Goal: Connect with others: Connect with others

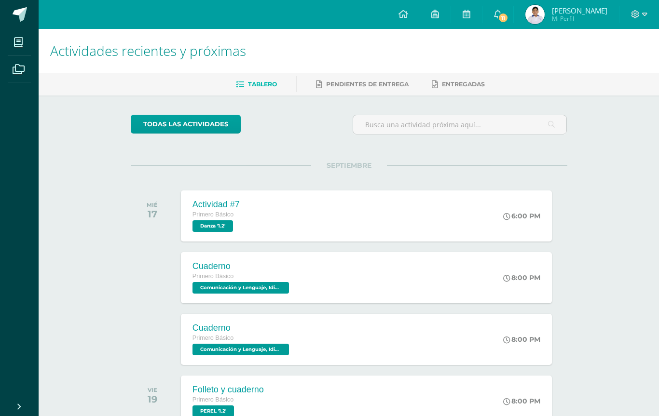
click at [513, 23] on link "11" at bounding box center [497, 14] width 31 height 29
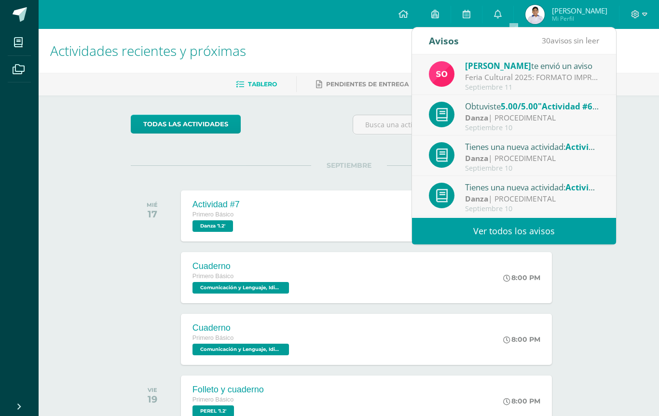
click at [547, 127] on div "Septiembre 10" at bounding box center [532, 128] width 134 height 8
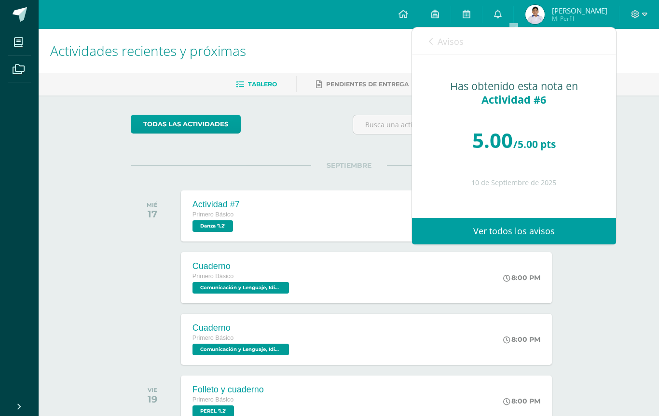
click at [450, 44] on span "Avisos" at bounding box center [450, 42] width 26 height 12
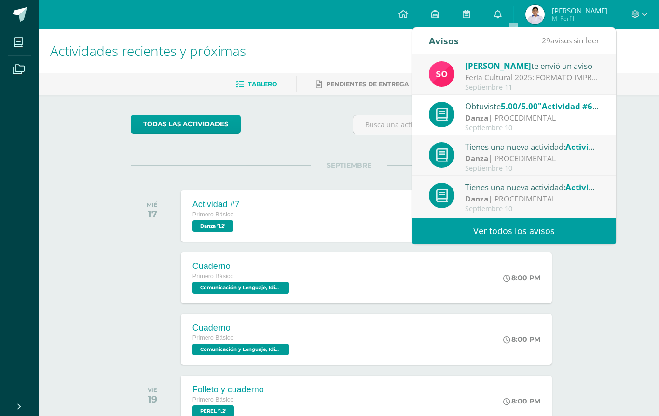
click at [560, 63] on div "[PERSON_NAME] te envió un aviso" at bounding box center [532, 65] width 134 height 13
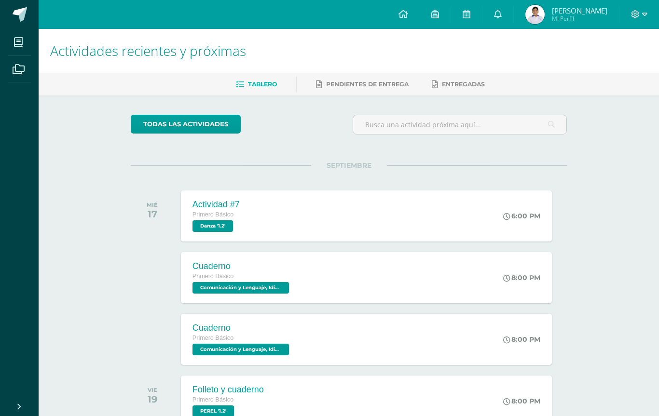
click at [544, 17] on img at bounding box center [534, 14] width 19 height 19
click at [544, 16] on img at bounding box center [534, 14] width 19 height 19
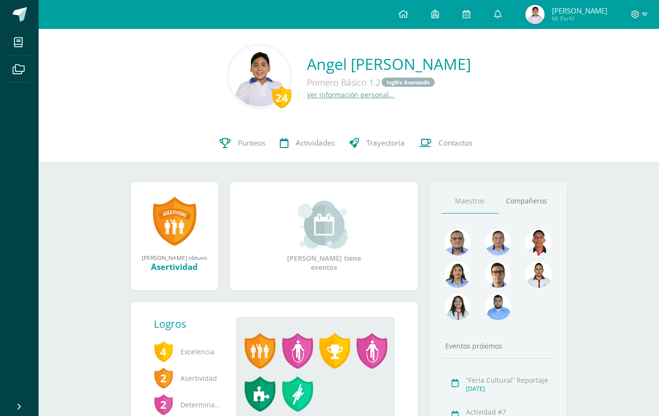
click at [525, 201] on link "Compañeros" at bounding box center [526, 201] width 57 height 25
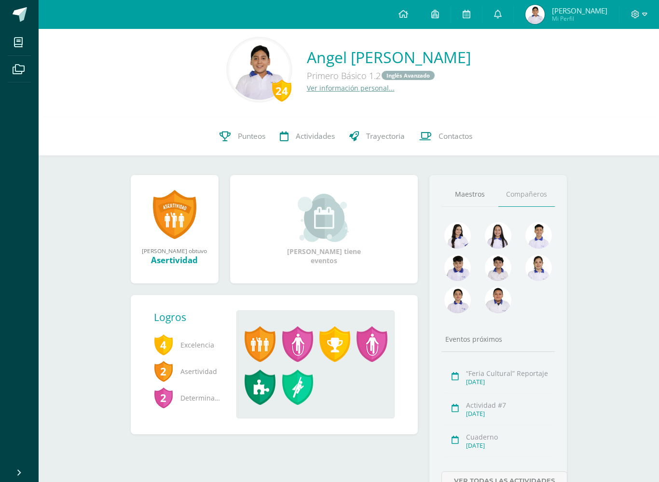
scroll to position [6, 0]
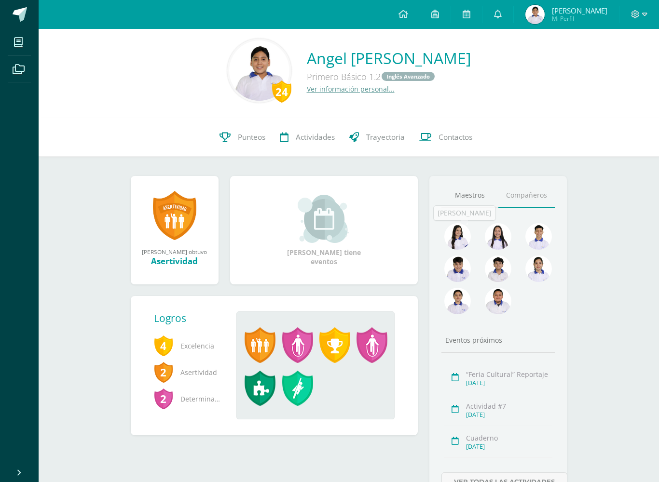
click at [445, 245] on link at bounding box center [457, 237] width 27 height 28
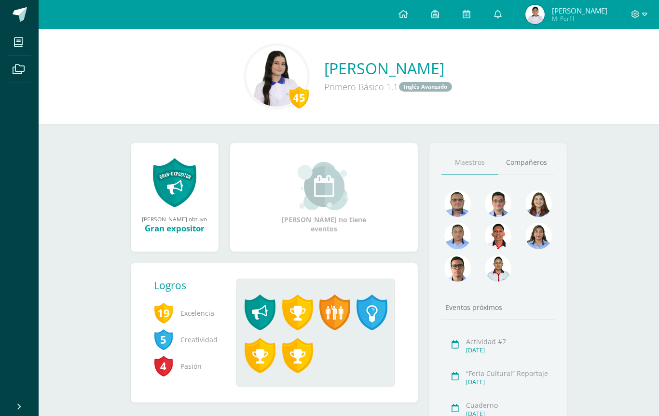
click at [535, 166] on link "Compañeros" at bounding box center [526, 162] width 57 height 25
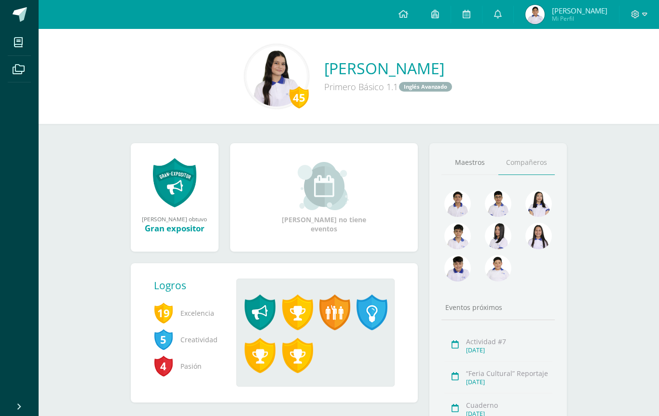
click at [537, 205] on img at bounding box center [538, 203] width 27 height 27
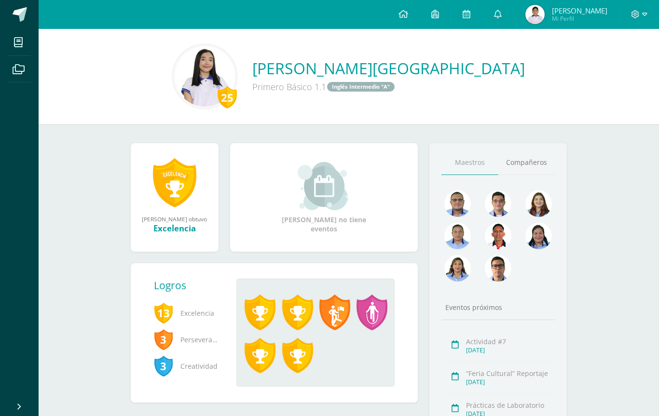
click at [544, 170] on link "Compañeros" at bounding box center [526, 162] width 57 height 25
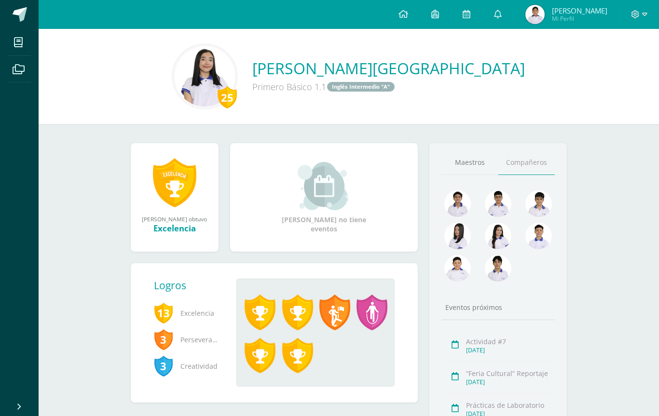
click at [500, 278] on img at bounding box center [498, 268] width 27 height 27
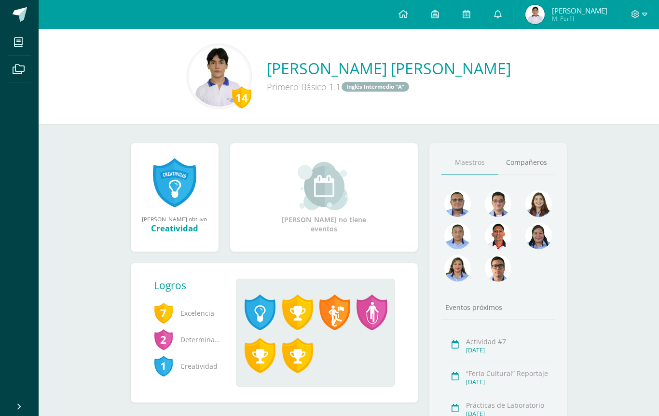
click at [551, 161] on link "Compañeros" at bounding box center [526, 162] width 57 height 25
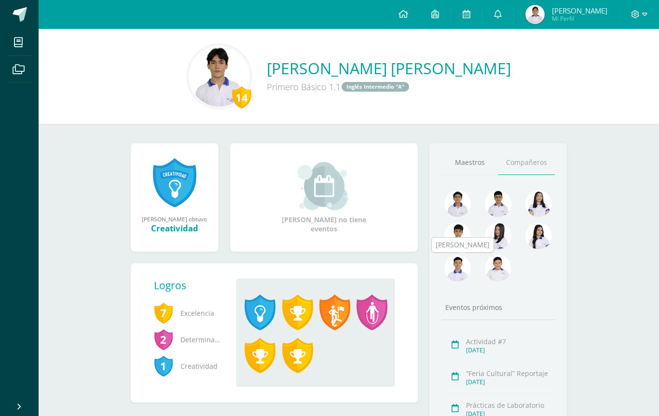
click at [455, 276] on img at bounding box center [457, 268] width 27 height 27
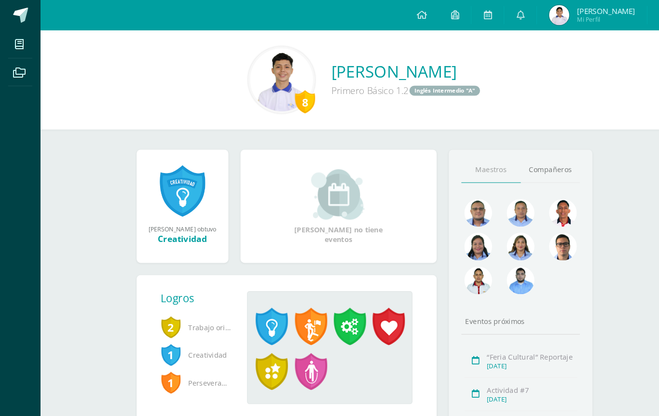
click at [558, 150] on div "Maestros Compañeros Eventos próximos “Feria Cultural” Reportaje Sept. 13, 2025 …" at bounding box center [498, 299] width 138 height 313
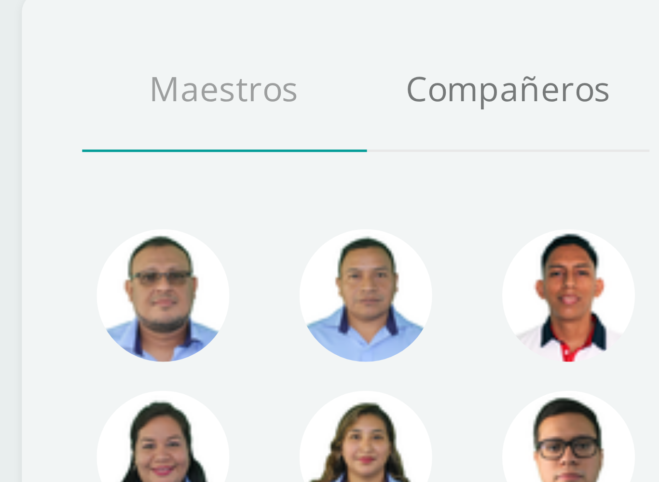
click at [498, 150] on link "Compañeros" at bounding box center [526, 162] width 57 height 25
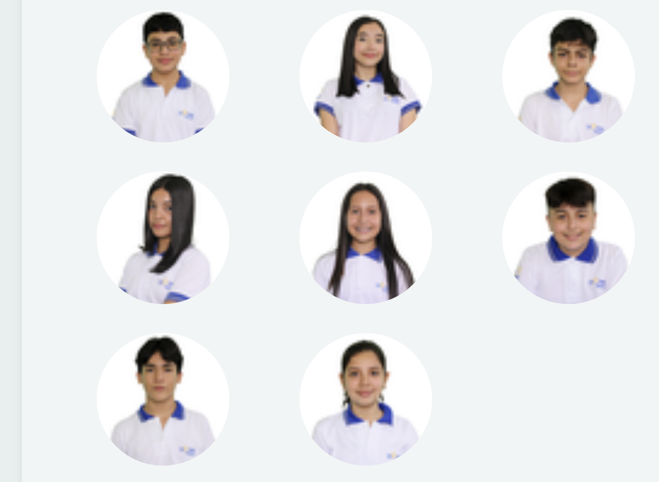
click at [525, 223] on img at bounding box center [538, 236] width 27 height 27
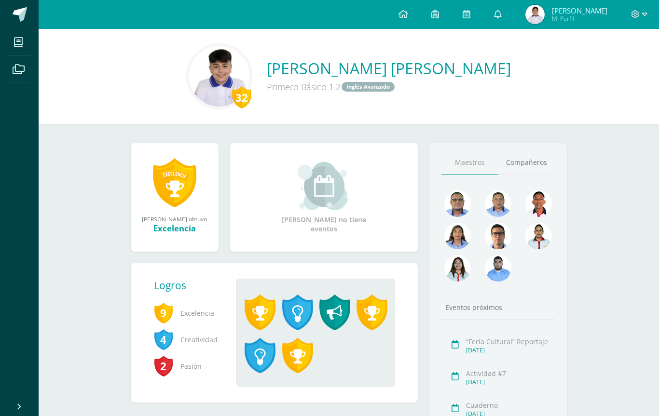
click at [533, 154] on link "Compañeros" at bounding box center [526, 162] width 57 height 25
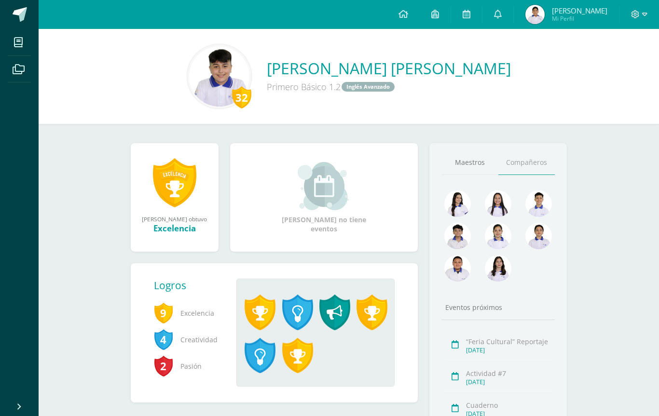
click at [505, 275] on img at bounding box center [498, 268] width 27 height 27
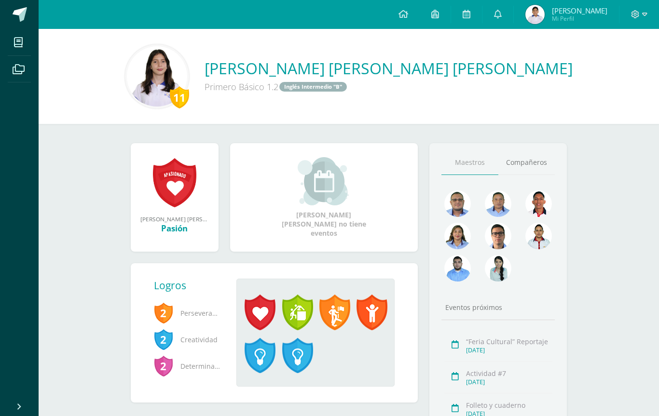
click at [529, 161] on link "Compañeros" at bounding box center [526, 162] width 57 height 25
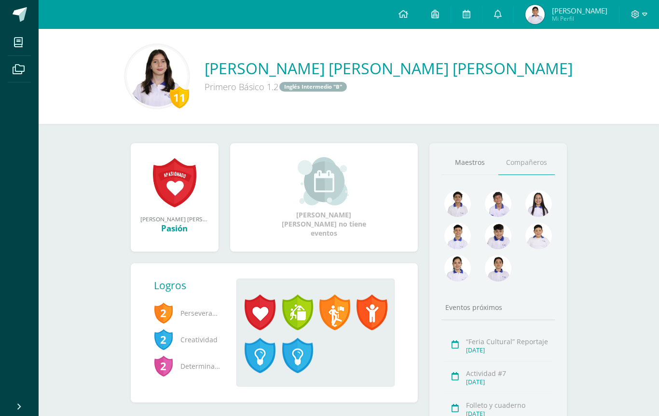
click at [544, 243] on img at bounding box center [538, 236] width 27 height 27
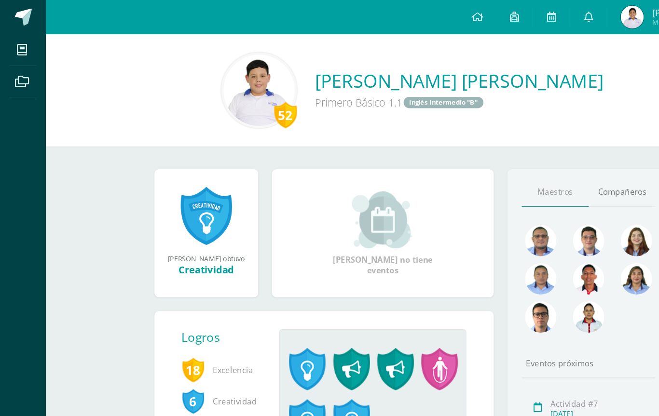
click at [522, 165] on link "Compañeros" at bounding box center [526, 162] width 57 height 25
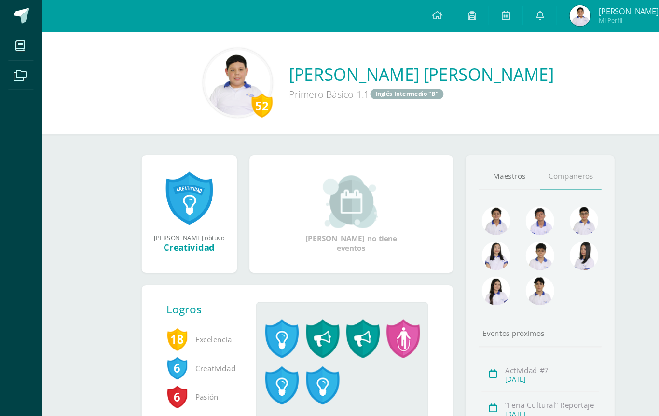
click at [461, 197] on img at bounding box center [457, 203] width 27 height 27
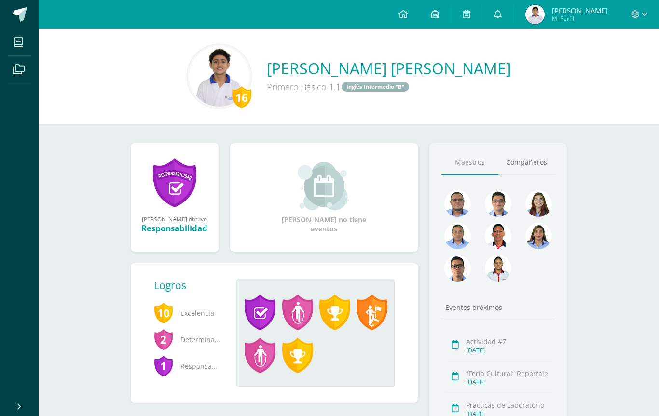
click at [528, 170] on link "Compañeros" at bounding box center [526, 162] width 57 height 25
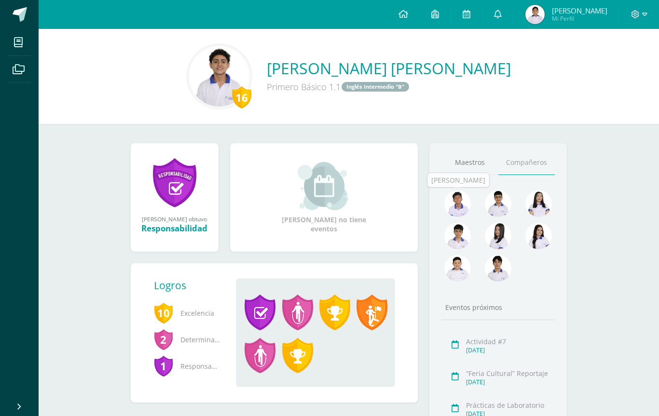
click at [449, 195] on img at bounding box center [457, 203] width 27 height 27
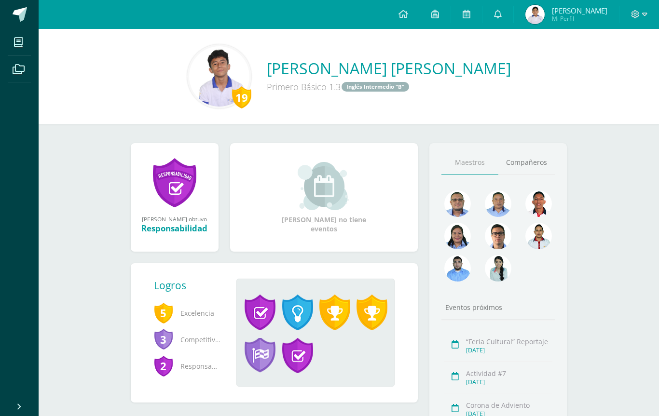
click at [538, 167] on link "Compañeros" at bounding box center [526, 162] width 57 height 25
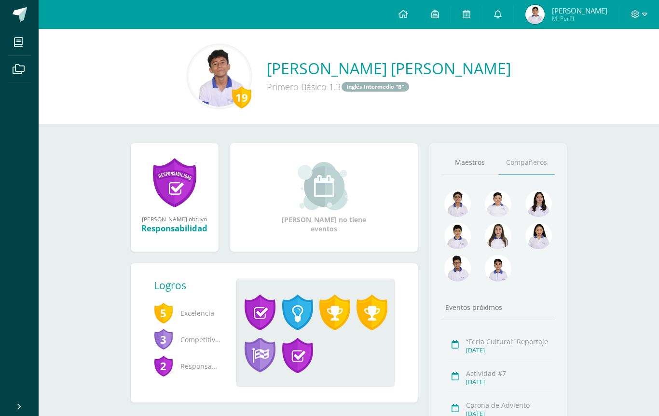
click at [497, 275] on img at bounding box center [498, 268] width 27 height 27
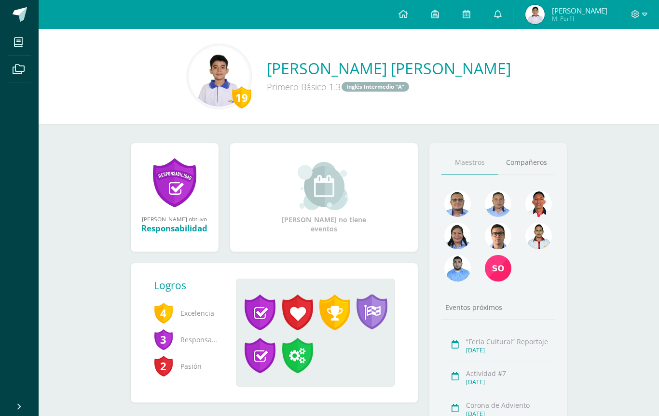
click at [544, 158] on link "Compañeros" at bounding box center [526, 162] width 57 height 25
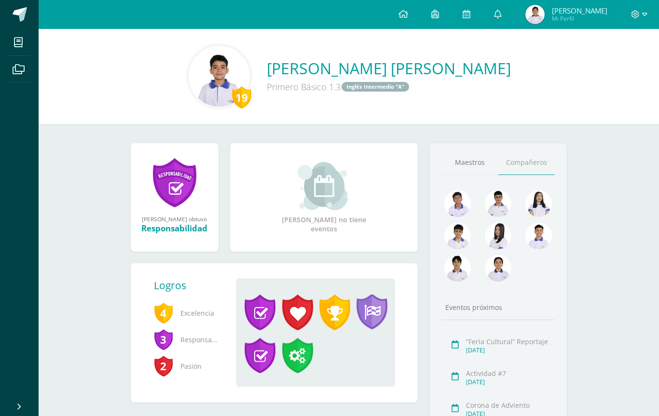
click at [503, 265] on img at bounding box center [498, 268] width 27 height 27
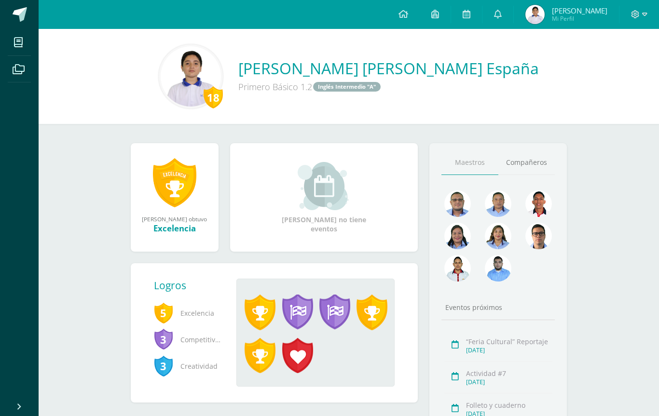
click at [537, 159] on link "Compañeros" at bounding box center [526, 162] width 57 height 25
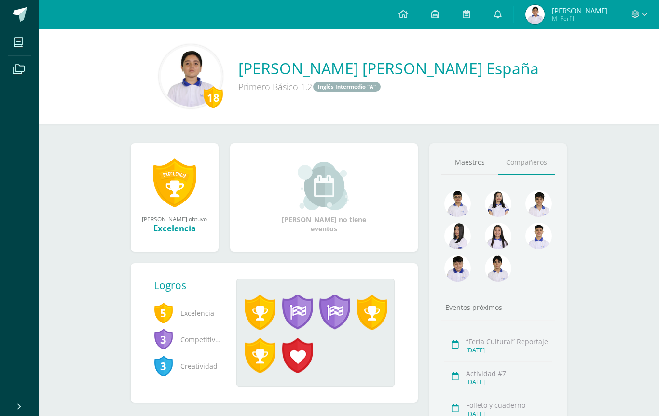
click at [537, 216] on img at bounding box center [538, 203] width 27 height 27
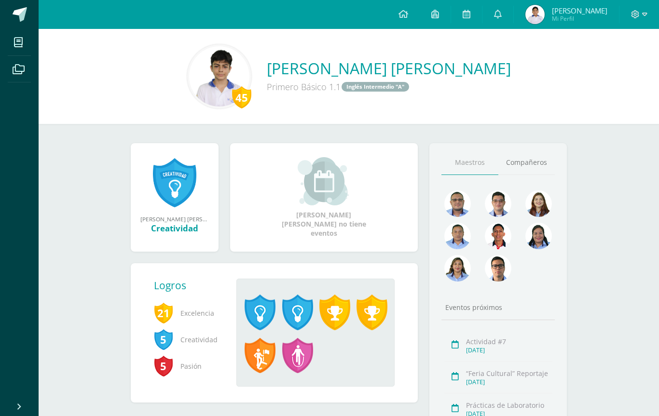
click at [547, 156] on link "Compañeros" at bounding box center [526, 162] width 57 height 25
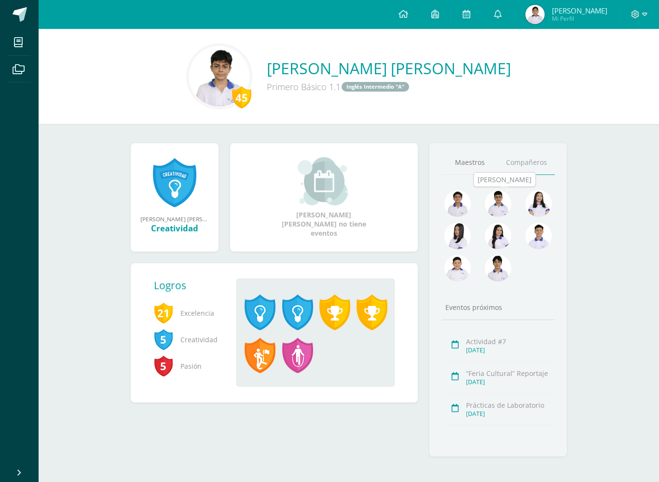
click at [503, 203] on img at bounding box center [498, 203] width 27 height 27
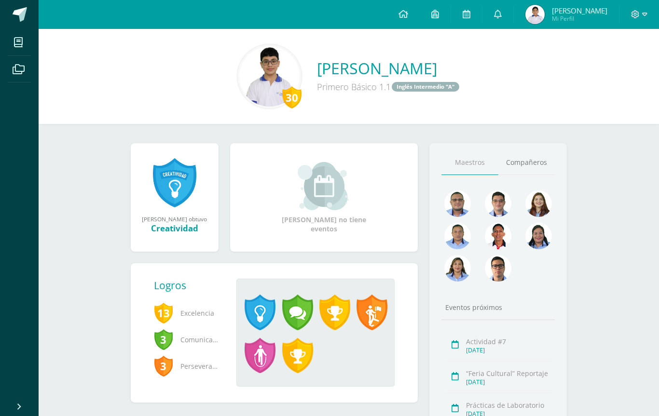
click at [526, 166] on link "Compañeros" at bounding box center [526, 162] width 57 height 25
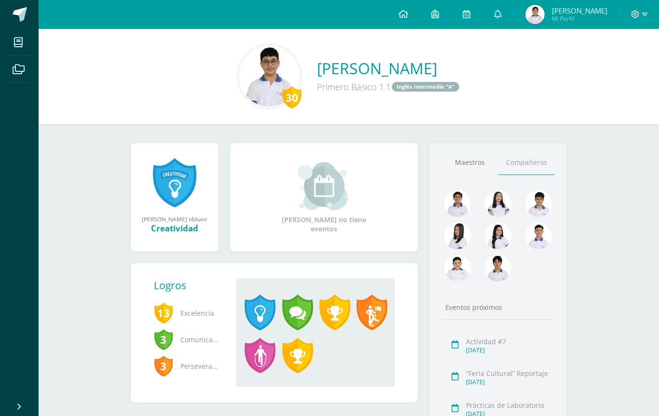
click at [454, 243] on img at bounding box center [457, 236] width 27 height 27
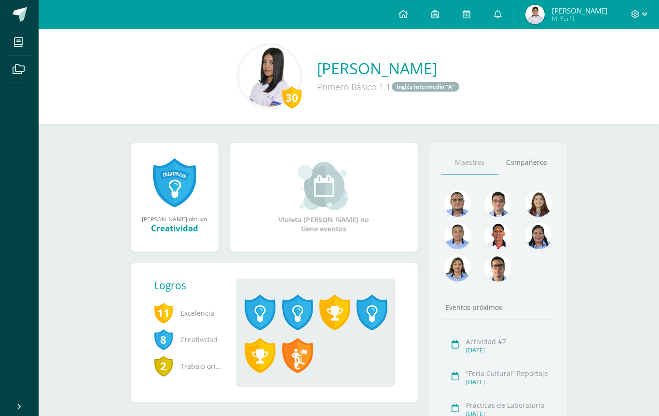
click at [532, 154] on link "Compañeros" at bounding box center [526, 162] width 57 height 25
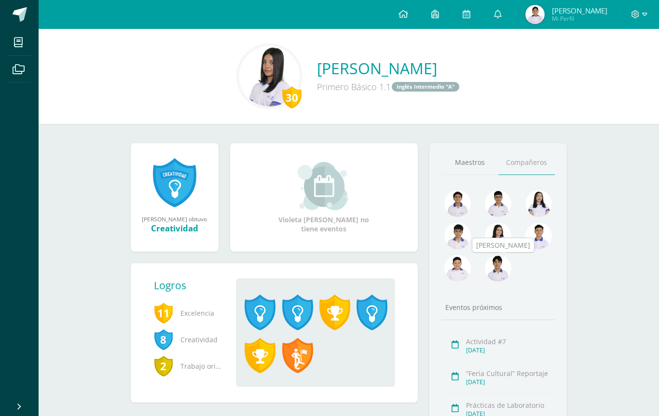
click at [490, 284] on link at bounding box center [498, 269] width 27 height 28
click at [505, 263] on img at bounding box center [498, 268] width 27 height 27
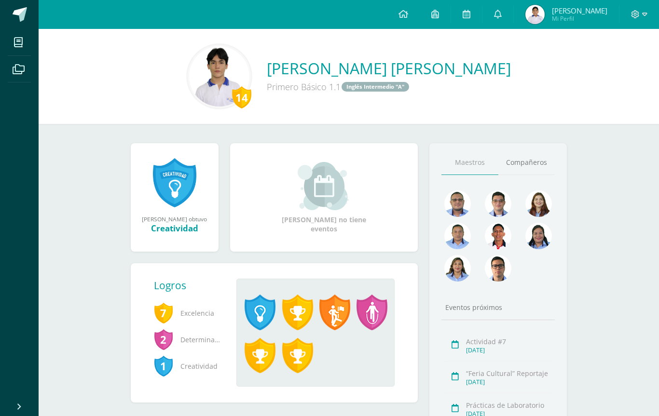
click at [539, 162] on link "Compañeros" at bounding box center [526, 162] width 57 height 25
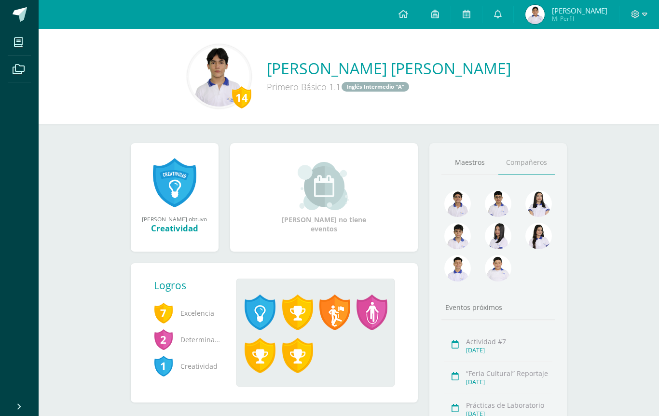
click at [457, 266] on img at bounding box center [457, 268] width 27 height 27
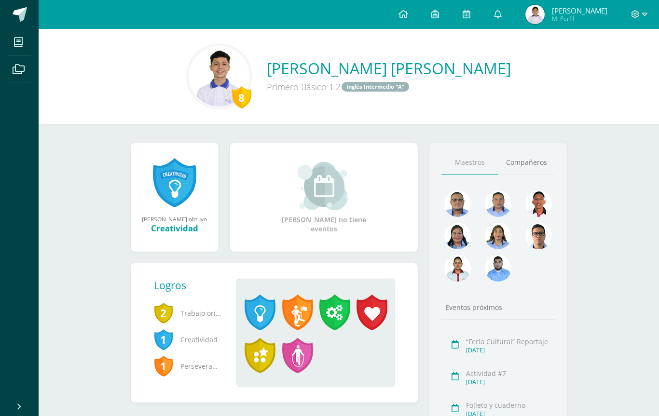
click at [533, 167] on link "Compañeros" at bounding box center [526, 162] width 57 height 25
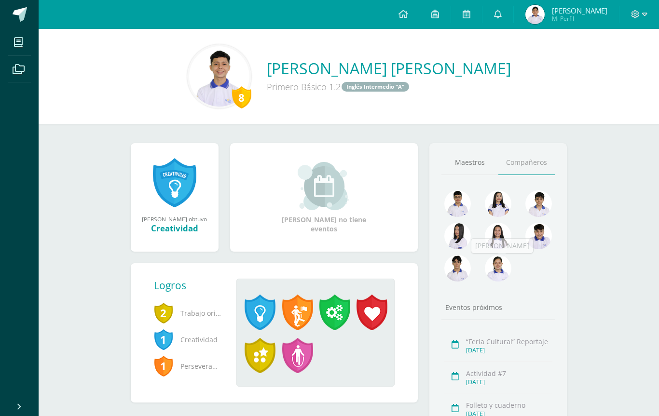
click at [490, 266] on img at bounding box center [498, 268] width 27 height 27
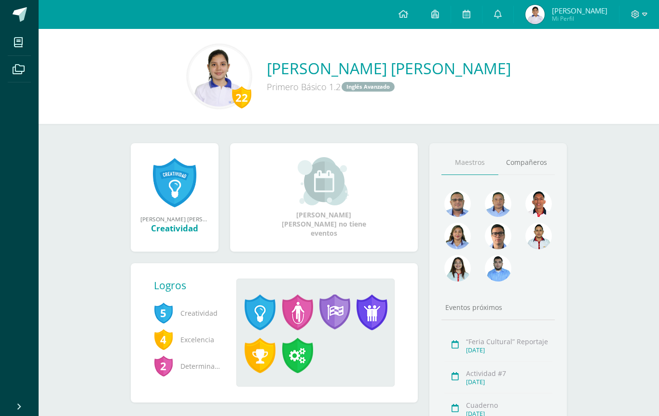
click at [535, 167] on link "Compañeros" at bounding box center [526, 162] width 57 height 25
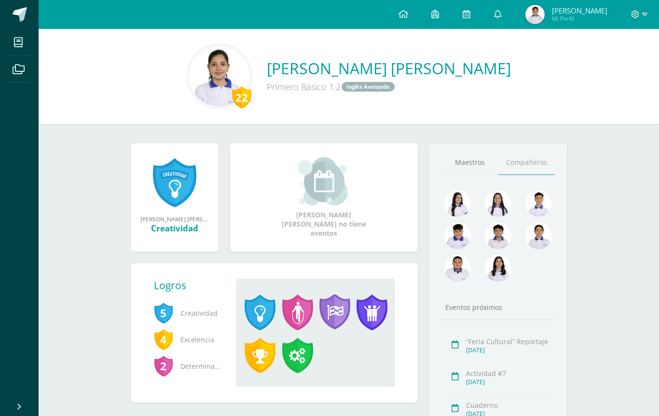
click at [459, 272] on img at bounding box center [457, 268] width 27 height 27
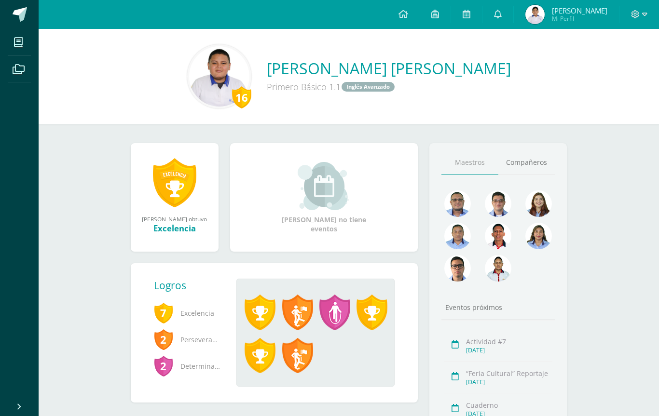
click at [537, 155] on link "Compañeros" at bounding box center [526, 162] width 57 height 25
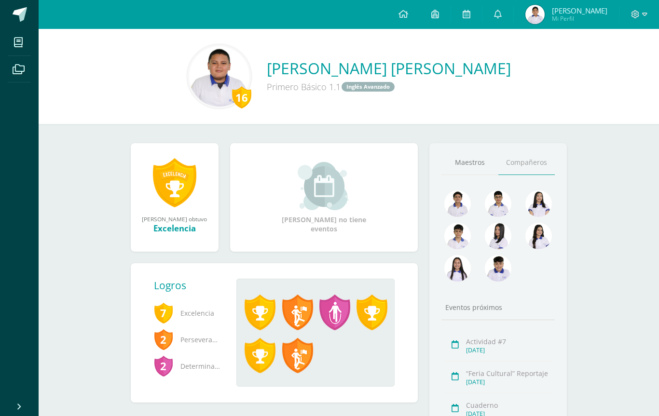
click at [460, 271] on img at bounding box center [457, 268] width 27 height 27
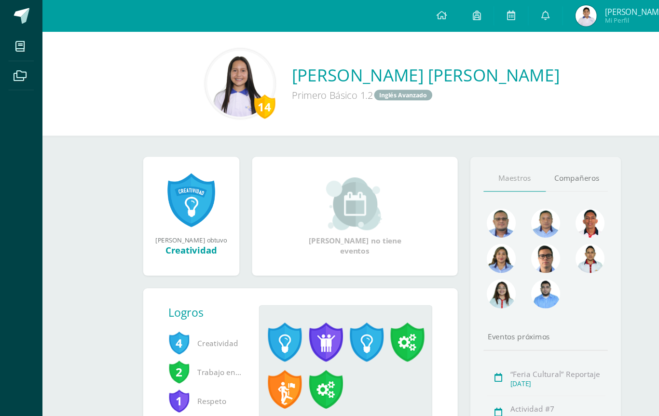
click at [526, 163] on link "Compañeros" at bounding box center [526, 162] width 57 height 25
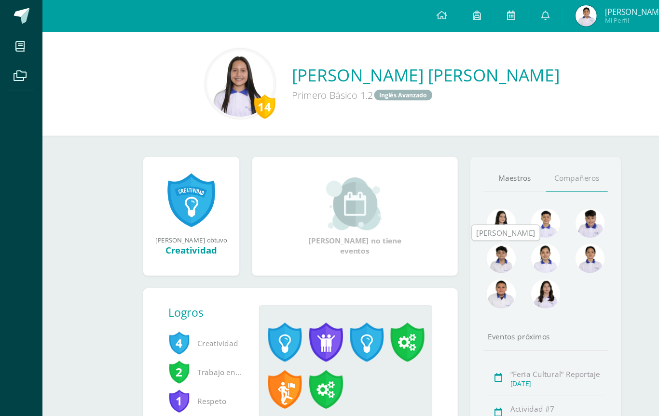
click at [457, 244] on img at bounding box center [457, 236] width 27 height 27
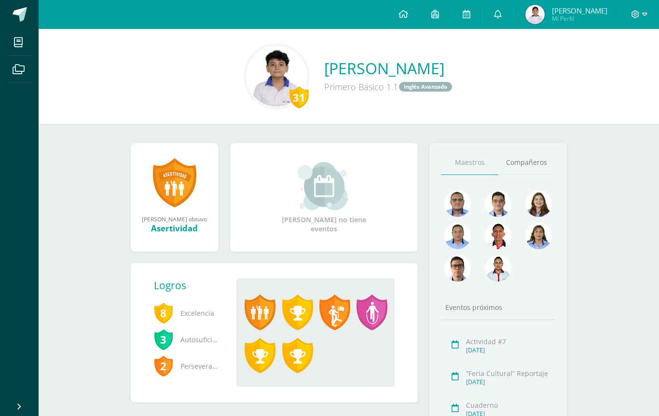
click at [540, 167] on link "Compañeros" at bounding box center [526, 162] width 57 height 25
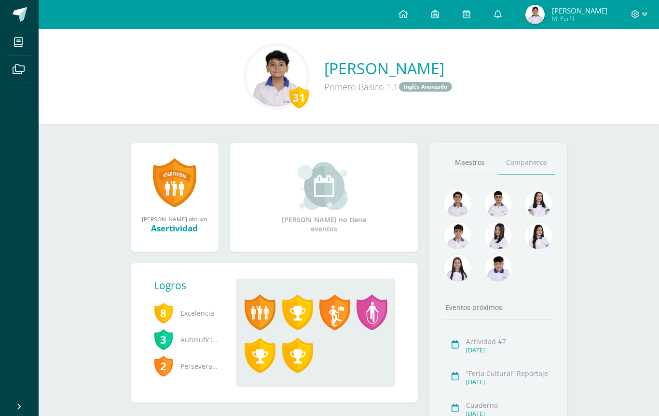
click at [461, 207] on img at bounding box center [457, 203] width 27 height 27
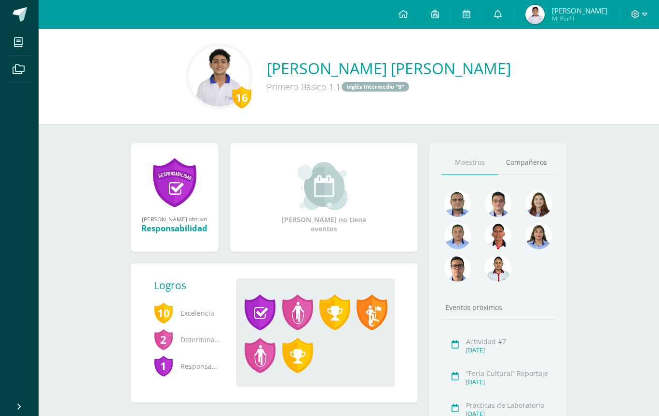
click at [535, 164] on link "Compañeros" at bounding box center [526, 162] width 57 height 25
